Goal: Task Accomplishment & Management: Use online tool/utility

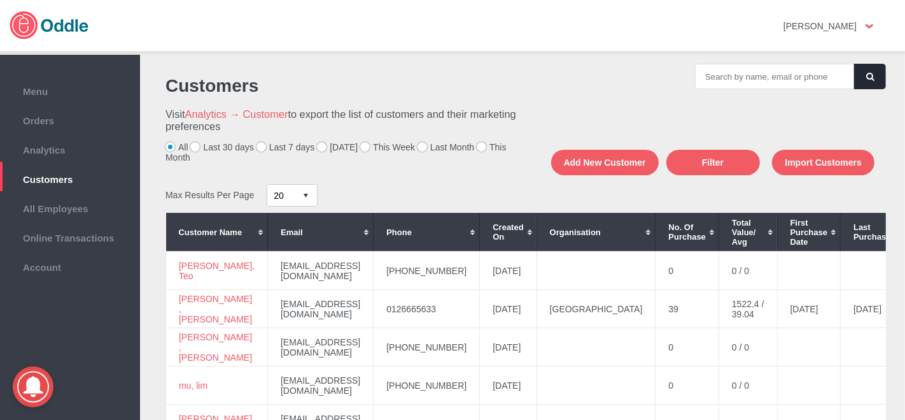
click at [318, 145] on label "[DATE]" at bounding box center [337, 147] width 41 height 10
click at [0, 0] on input "[DATE]" at bounding box center [0, 0] width 0 height 0
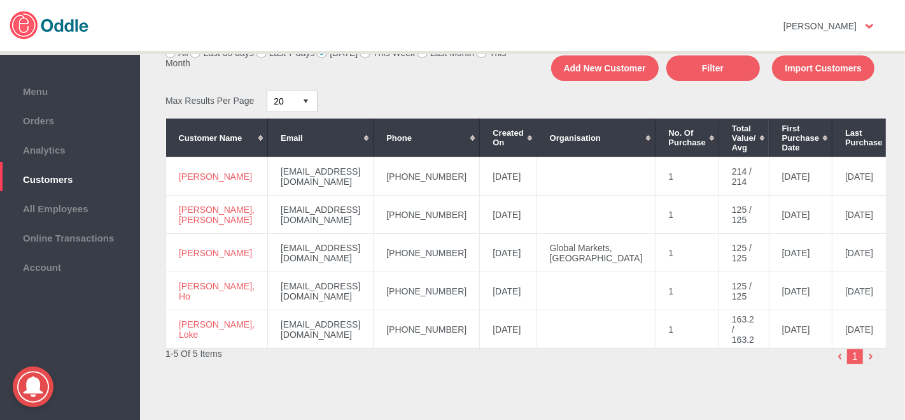
scroll to position [132, 0]
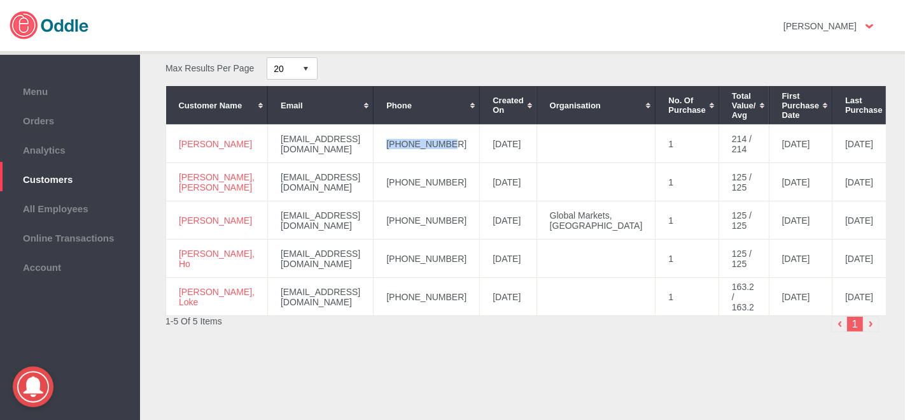
drag, startPoint x: 446, startPoint y: 141, endPoint x: 394, endPoint y: 139, distance: 52.2
click at [374, 143] on td "[PHONE_NUMBER]" at bounding box center [427, 144] width 106 height 38
copy td "[PHONE_NUMBER]"
drag, startPoint x: 209, startPoint y: 143, endPoint x: 178, endPoint y: 138, distance: 30.9
click at [178, 138] on td "[PERSON_NAME]" at bounding box center [217, 144] width 102 height 38
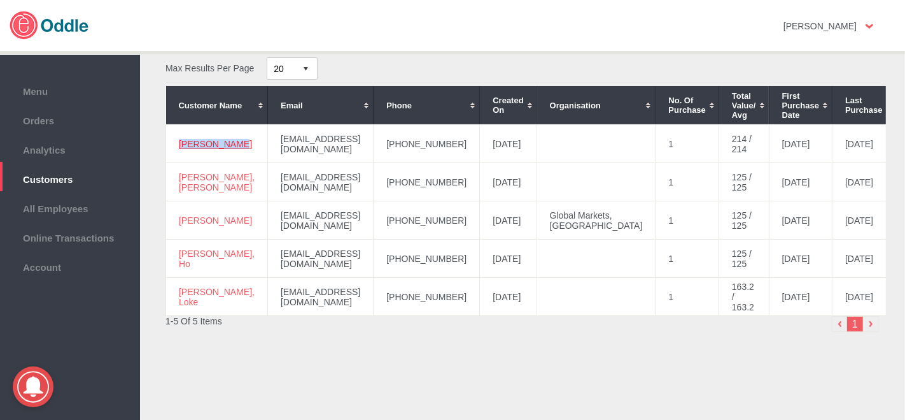
copy link "[PERSON_NAME]"
drag, startPoint x: 446, startPoint y: 176, endPoint x: 385, endPoint y: 180, distance: 61.2
click at [380, 183] on td "[PHONE_NUMBER]" at bounding box center [427, 182] width 106 height 38
copy td "[PHONE_NUMBER]"
drag, startPoint x: 219, startPoint y: 178, endPoint x: 174, endPoint y: 172, distance: 45.0
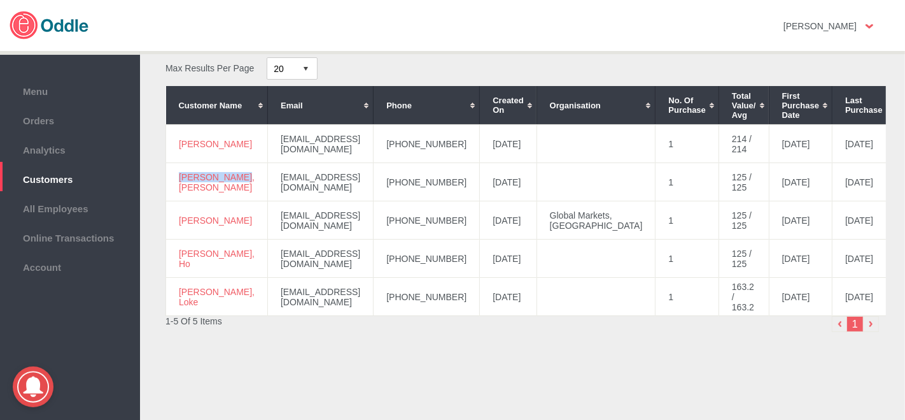
click at [174, 172] on td "[PERSON_NAME], [PERSON_NAME]" at bounding box center [217, 182] width 102 height 38
copy link "[PERSON_NAME], [PERSON_NAME]"
drag, startPoint x: 448, startPoint y: 216, endPoint x: 388, endPoint y: 214, distance: 59.3
click at [377, 220] on td "[PHONE_NUMBER]" at bounding box center [427, 220] width 106 height 38
copy td "[PHONE_NUMBER]"
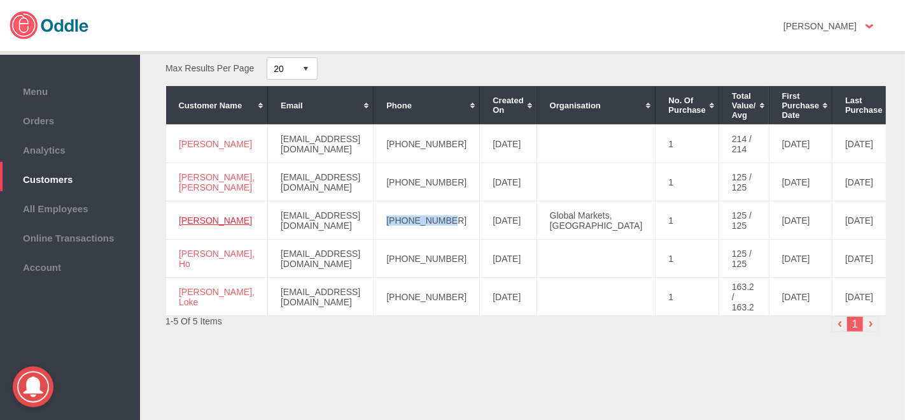
drag, startPoint x: 200, startPoint y: 219, endPoint x: 185, endPoint y: 208, distance: 18.7
click at [180, 209] on td "[PERSON_NAME]" at bounding box center [217, 220] width 102 height 38
copy link "[PERSON_NAME]"
drag, startPoint x: 417, startPoint y: 259, endPoint x: 374, endPoint y: 259, distance: 42.7
click at [374, 259] on td "[PHONE_NUMBER]" at bounding box center [427, 258] width 106 height 38
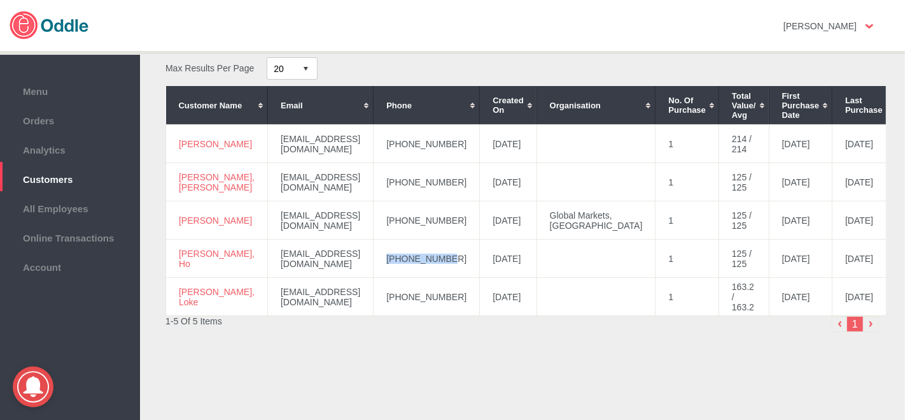
copy td "[PHONE_NUMBER]"
drag, startPoint x: 200, startPoint y: 260, endPoint x: 178, endPoint y: 248, distance: 24.5
click at [178, 248] on td "[PERSON_NAME], Ho" at bounding box center [217, 258] width 102 height 38
copy link "[PERSON_NAME], Ho"
drag, startPoint x: 181, startPoint y: 292, endPoint x: 191, endPoint y: 290, distance: 10.5
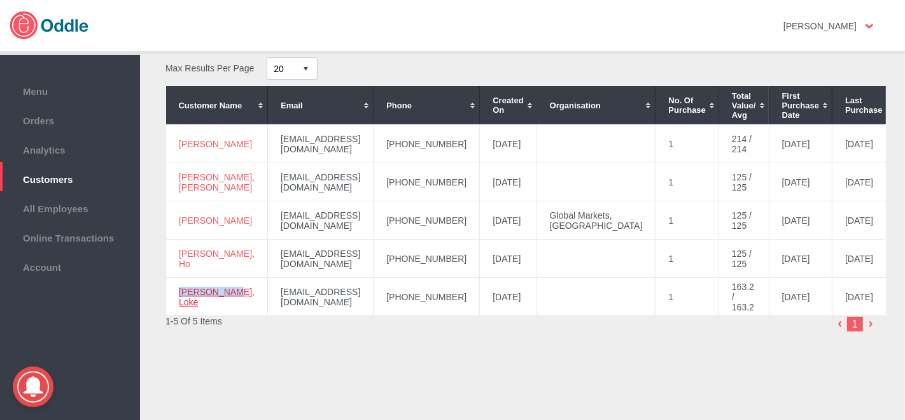
click at [171, 286] on td "[PERSON_NAME], Loke" at bounding box center [217, 297] width 102 height 38
copy link "[PERSON_NAME], Loke"
drag, startPoint x: 437, startPoint y: 295, endPoint x: 388, endPoint y: 297, distance: 49.0
click at [381, 300] on td "[PHONE_NUMBER]" at bounding box center [427, 297] width 106 height 38
copy td "[PHONE_NUMBER]"
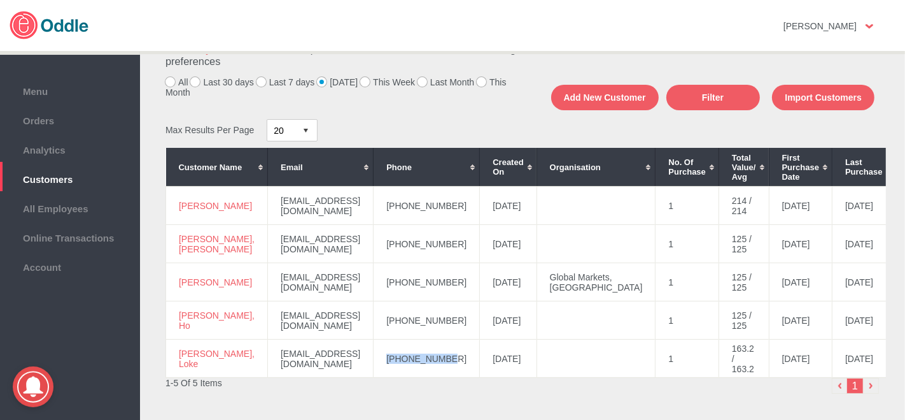
scroll to position [0, 0]
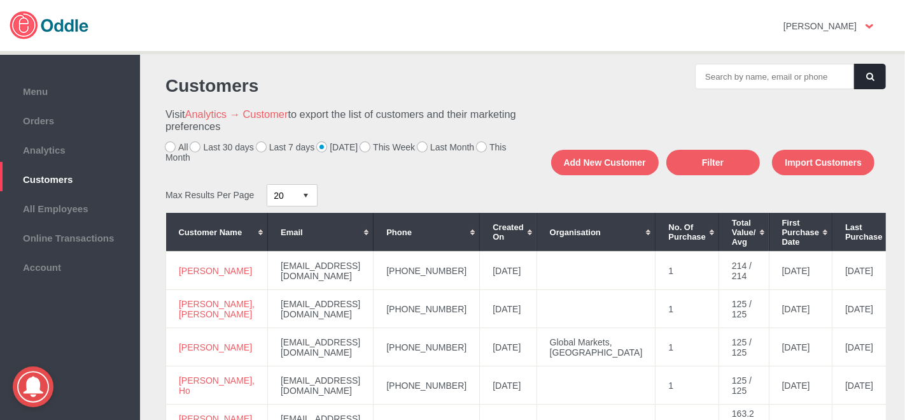
click at [257, 149] on label "Last 7 days" at bounding box center [286, 147] width 59 height 10
click at [0, 0] on input "Last 7 days" at bounding box center [0, 0] width 0 height 0
click at [0, 0] on div "Click here to cancel" at bounding box center [0, 0] width 0 height 0
drag, startPoint x: 900, startPoint y: 295, endPoint x: 900, endPoint y: 321, distance: 25.5
click at [900, 321] on div "Customers Visit Analytics → Customer to export the list of customers and their …" at bounding box center [522, 240] width 765 height 378
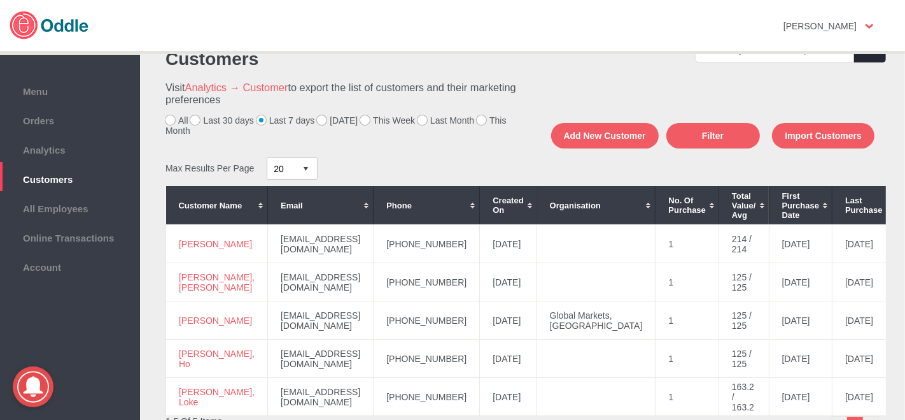
scroll to position [24, 0]
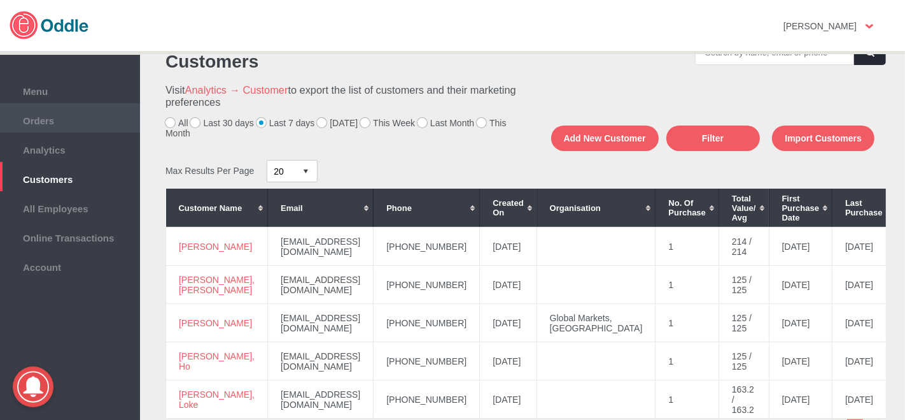
click at [107, 112] on span "Orders" at bounding box center [69, 119] width 127 height 14
